Goal: Task Accomplishment & Management: Manage account settings

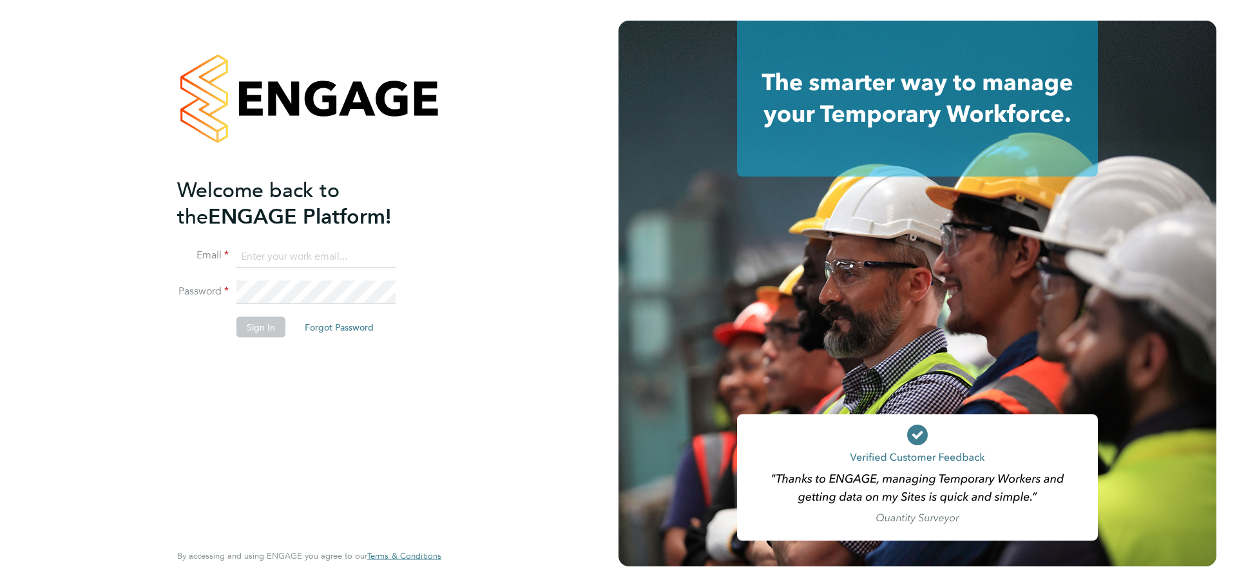
click at [296, 256] on input at bounding box center [315, 256] width 159 height 23
type input "seddon@psrsolutions.co.uk"
click at [272, 328] on button "Sign In" at bounding box center [260, 327] width 49 height 21
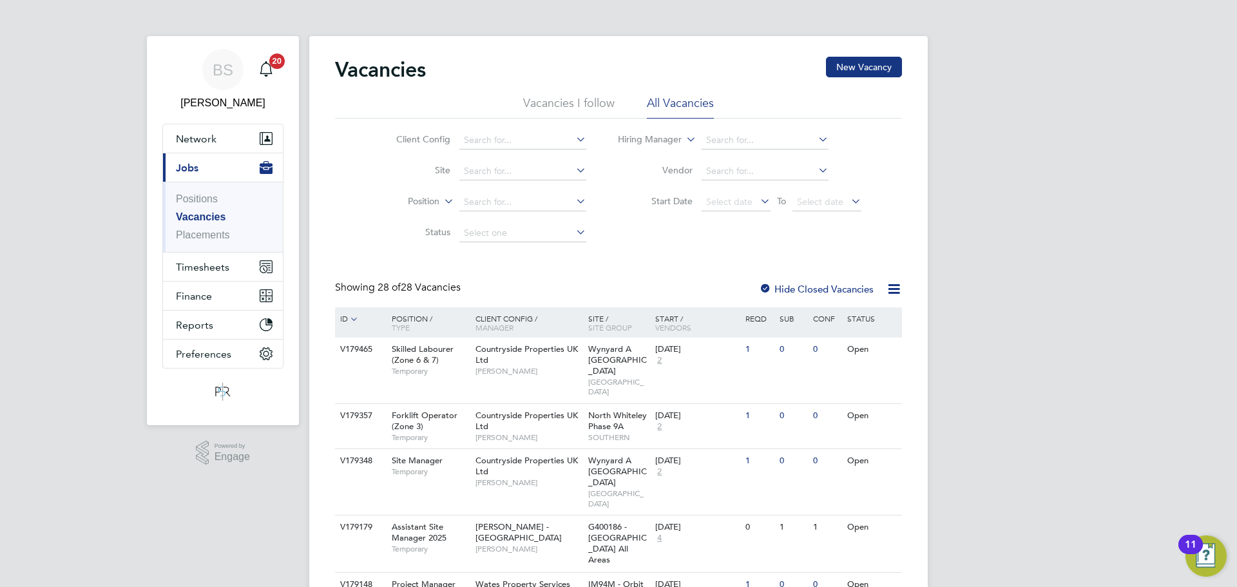
drag, startPoint x: 119, startPoint y: 0, endPoint x: 1144, endPoint y: 149, distance: 1036.7
